Goal: Register for event/course

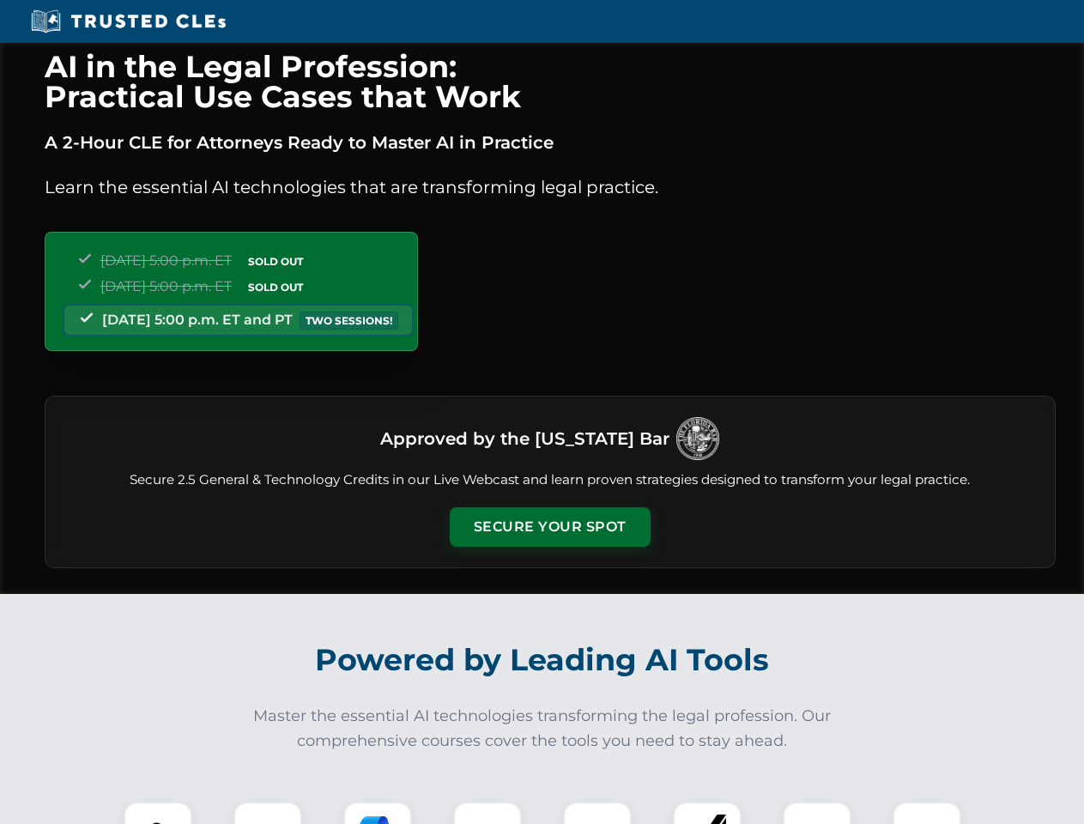
click at [549, 527] on button "Secure Your Spot" at bounding box center [550, 526] width 201 height 39
click at [158, 813] on img at bounding box center [158, 836] width 50 height 50
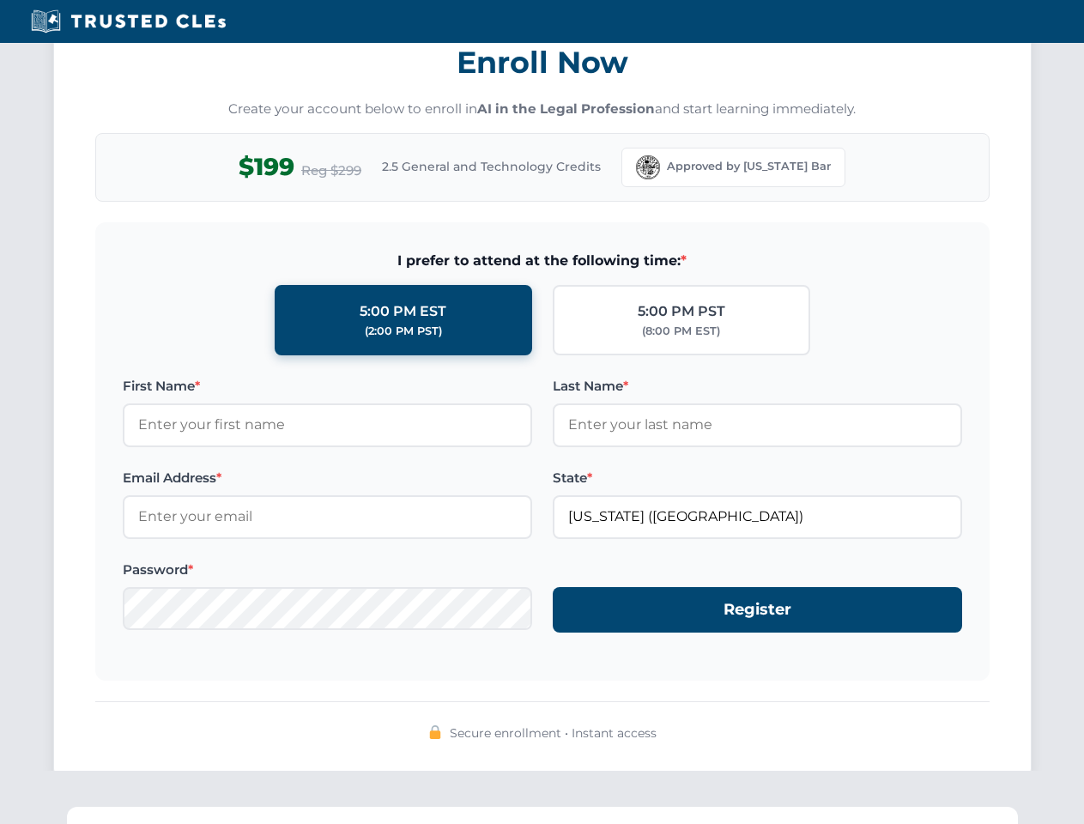
scroll to position [1685, 0]
